Goal: Find contact information: Find contact information

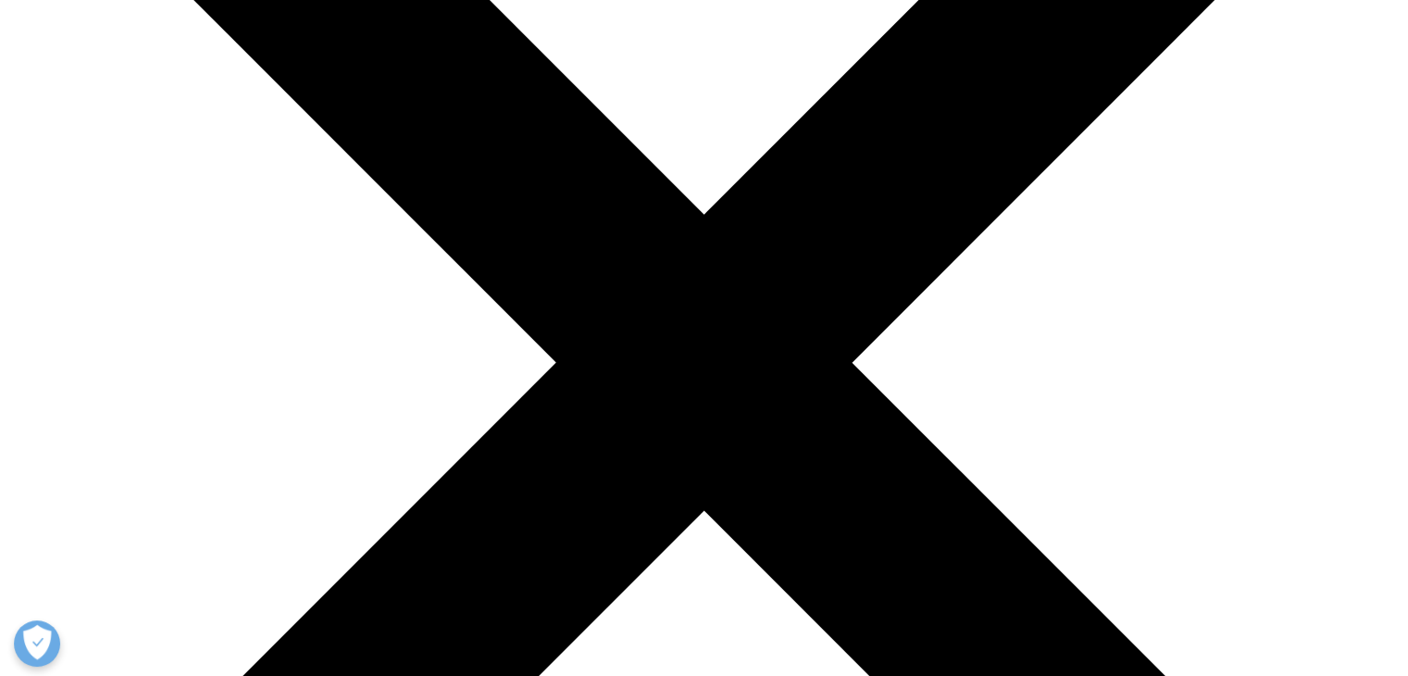
scroll to position [463, 0]
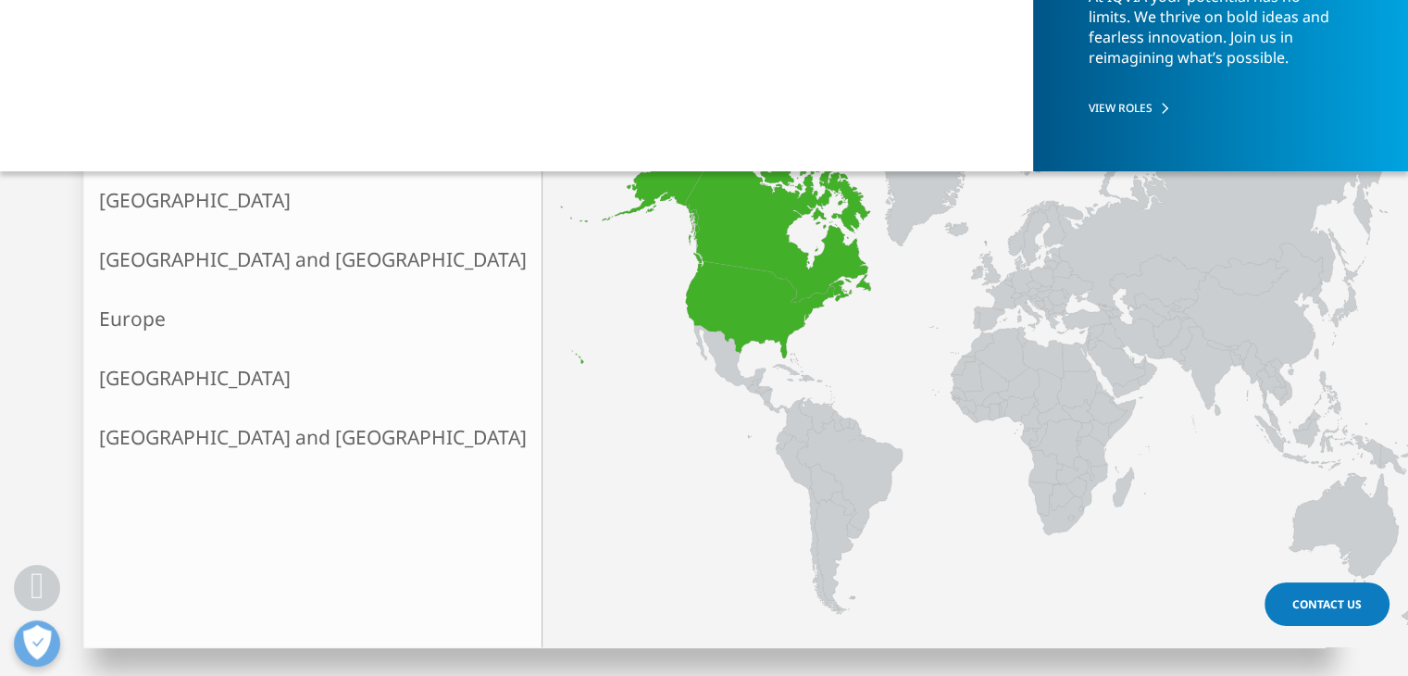
click at [188, 187] on link "North America" at bounding box center [312, 199] width 457 height 59
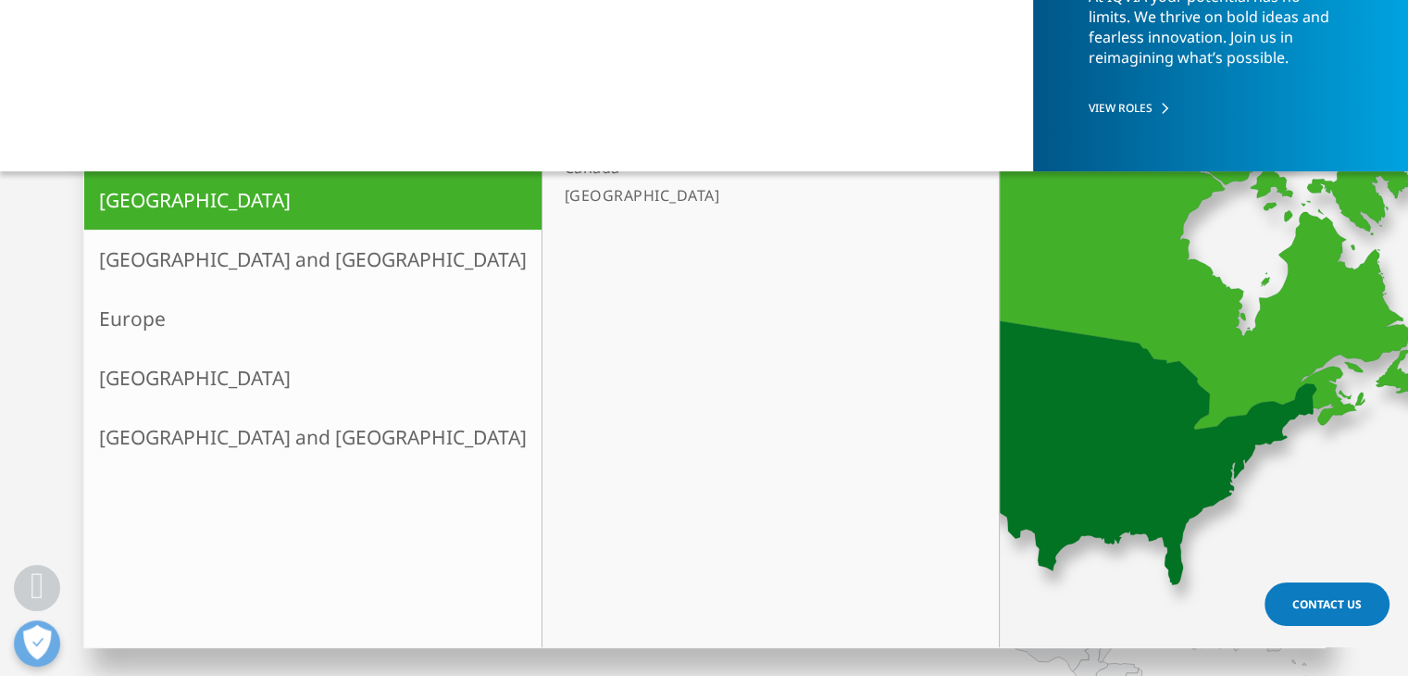
click at [557, 199] on link "[GEOGRAPHIC_DATA]" at bounding box center [761, 195] width 408 height 28
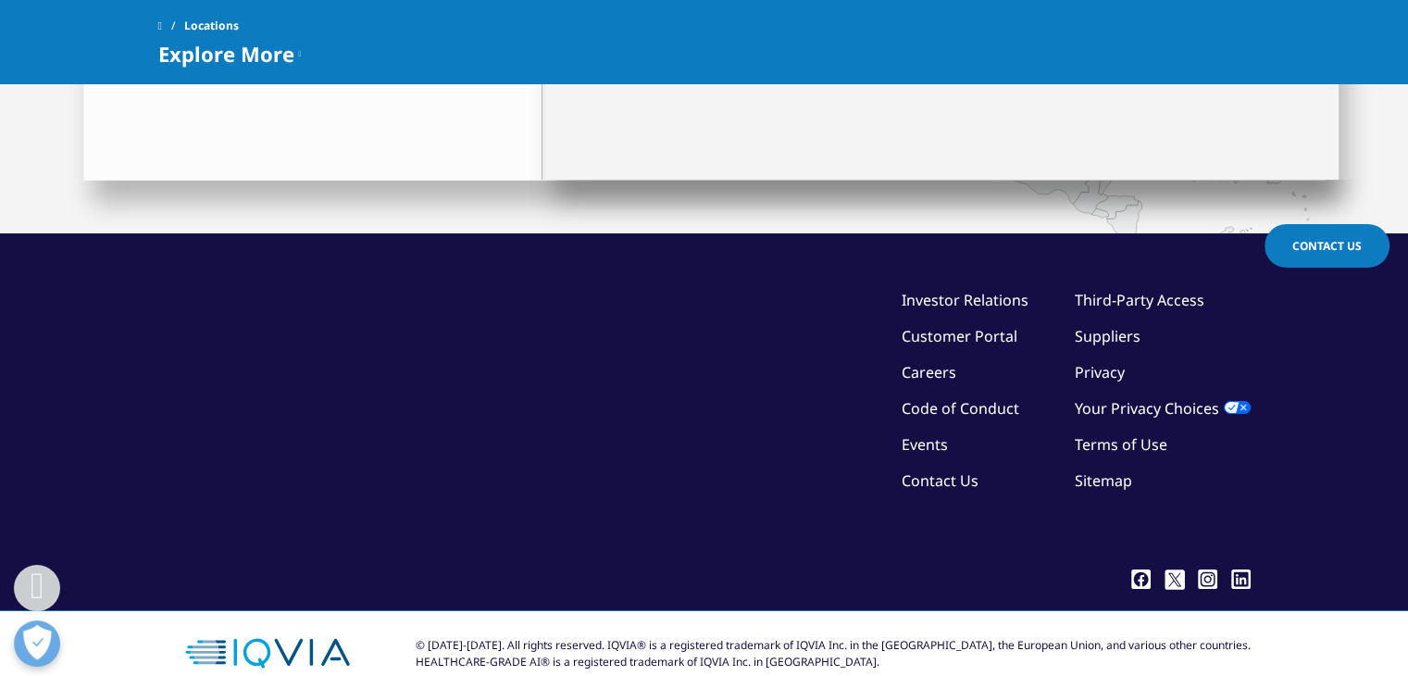
scroll to position [963, 0]
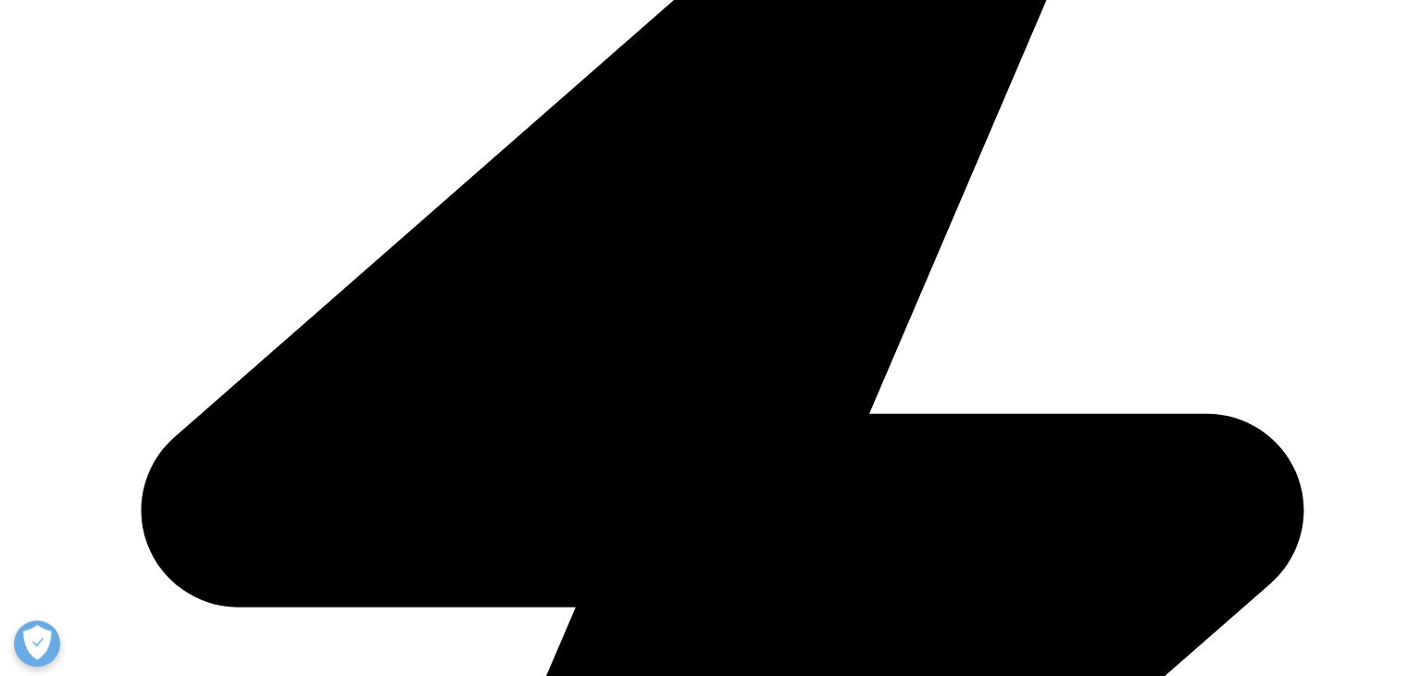
scroll to position [3179, 0]
